Goal: Navigation & Orientation: Find specific page/section

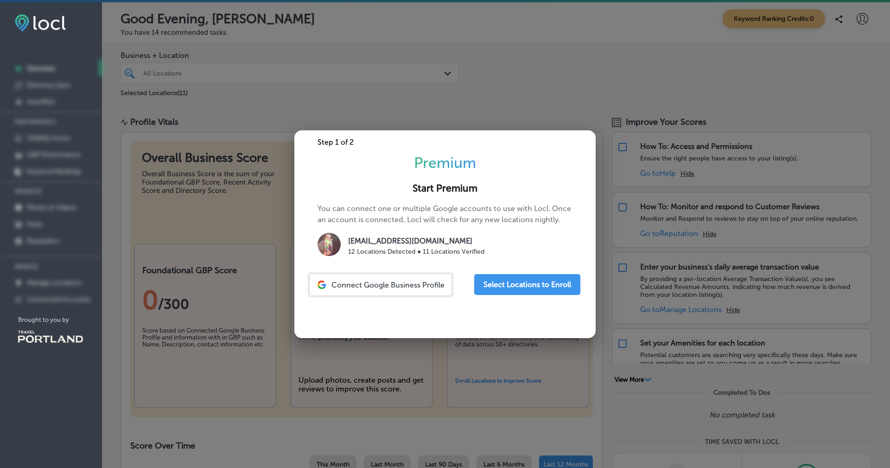
click at [424, 96] on div at bounding box center [445, 234] width 890 height 468
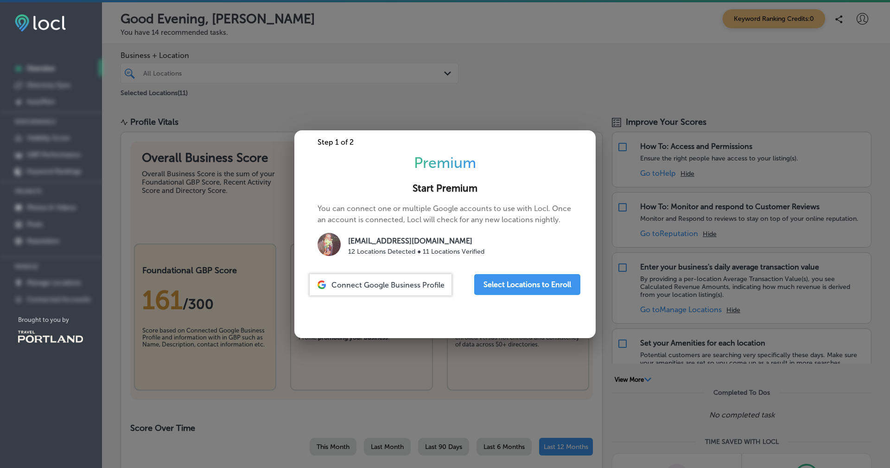
click at [418, 111] on div at bounding box center [445, 234] width 890 height 468
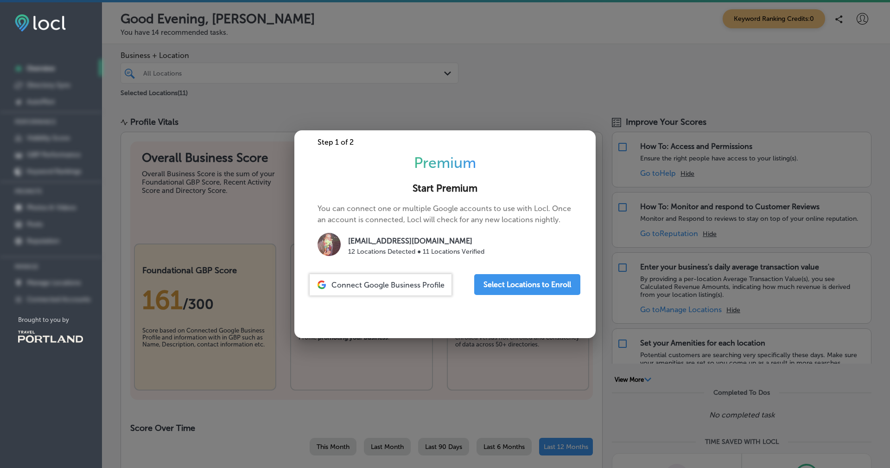
click at [418, 111] on div at bounding box center [445, 234] width 890 height 468
click at [390, 252] on p "12 Locations Detected ● 11 Locations Verified" at bounding box center [416, 252] width 136 height 10
drag, startPoint x: 359, startPoint y: 253, endPoint x: 407, endPoint y: 253, distance: 48.2
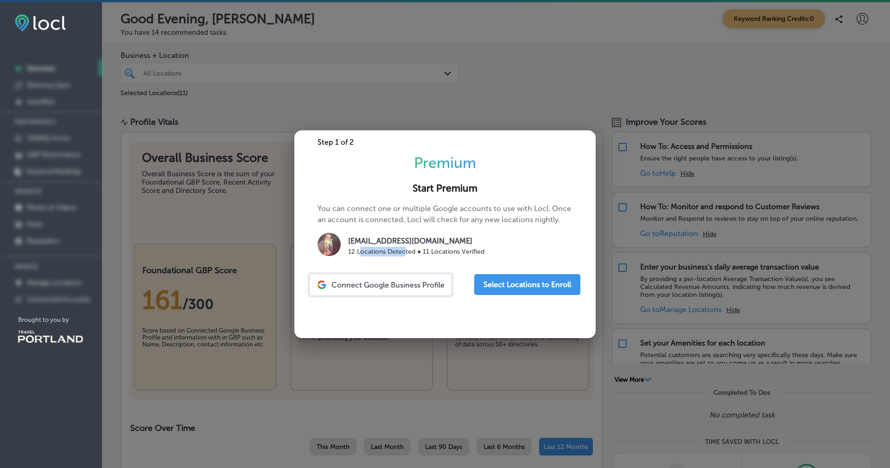
click at [406, 253] on p "12 Locations Detected ● 11 Locations Verified" at bounding box center [416, 252] width 136 height 10
drag, startPoint x: 424, startPoint y: 251, endPoint x: 501, endPoint y: 255, distance: 77.1
click at [501, 255] on div "[EMAIL_ADDRESS][DOMAIN_NAME] 12 Locations Detected ● 11 Locations Verified" at bounding box center [445, 246] width 255 height 26
click at [251, 176] on div at bounding box center [445, 234] width 890 height 468
click at [42, 324] on div "Brought to you by" at bounding box center [52, 337] width 99 height 42
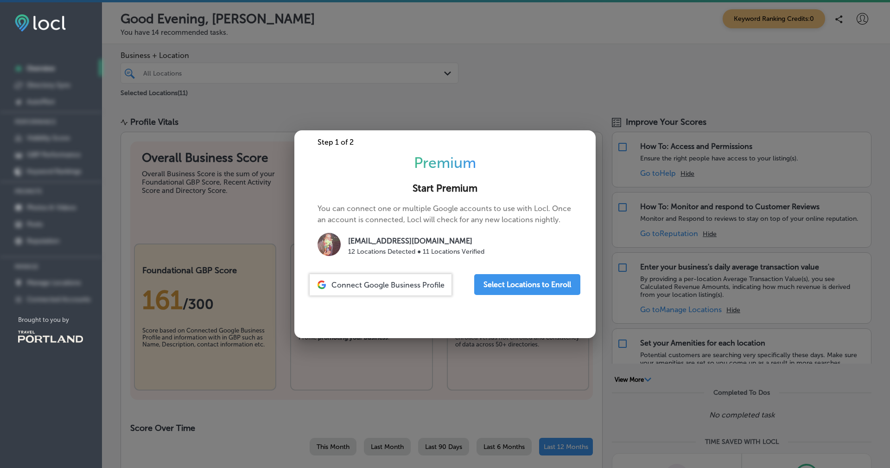
click at [52, 158] on nav "Overview Directory Sync Created by potrace 1.10, written by [PERSON_NAME] [DATE…" at bounding box center [51, 198] width 102 height 330
click at [57, 118] on nav "Overview Directory Sync Created by potrace 1.10, written by [PERSON_NAME] [DATE…" at bounding box center [51, 198] width 102 height 330
click at [535, 92] on div at bounding box center [445, 234] width 890 height 468
